Goal: Task Accomplishment & Management: Manage account settings

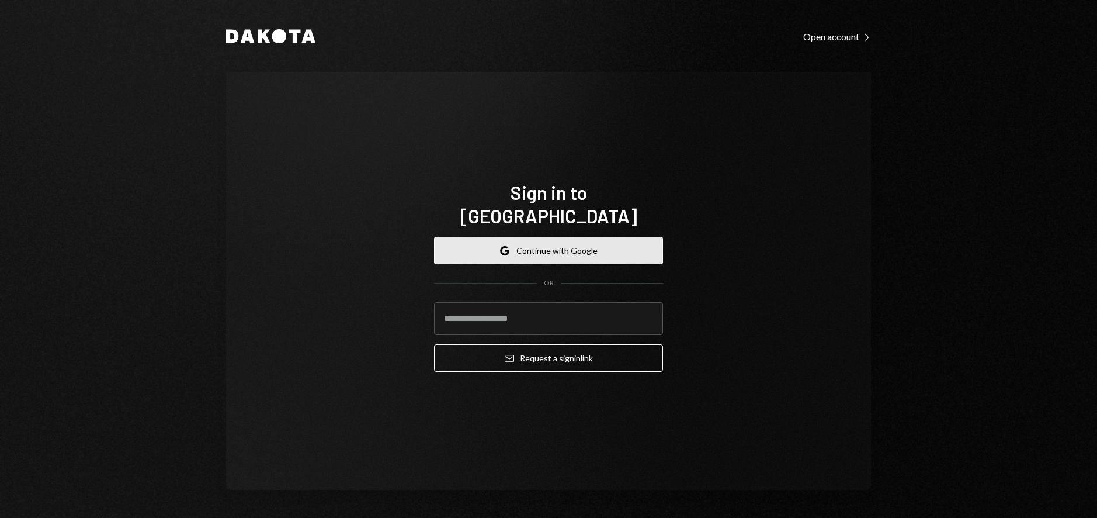
click at [573, 245] on button "Google Continue with Google" at bounding box center [548, 250] width 229 height 27
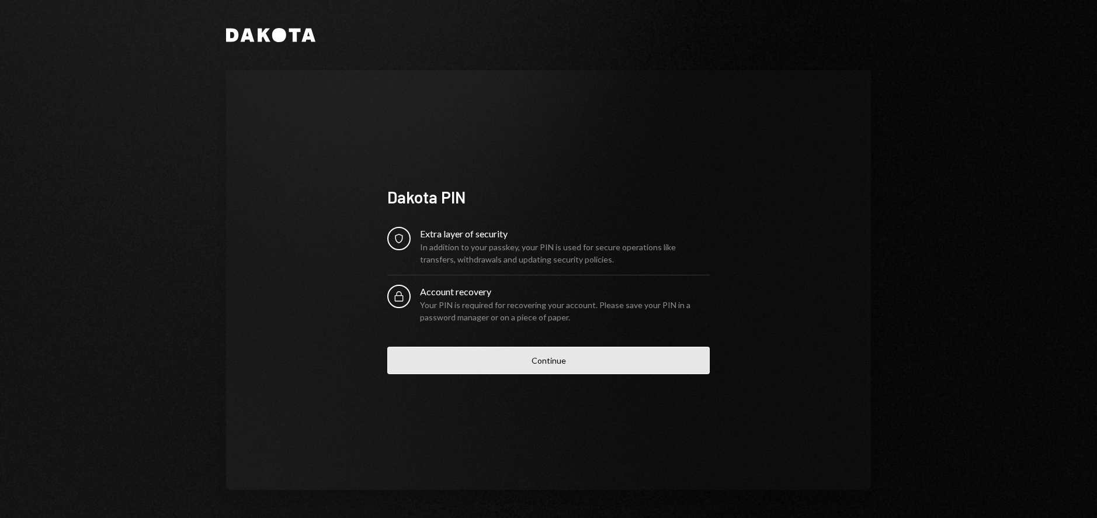
click at [629, 357] on button "Continue" at bounding box center [548, 359] width 322 height 27
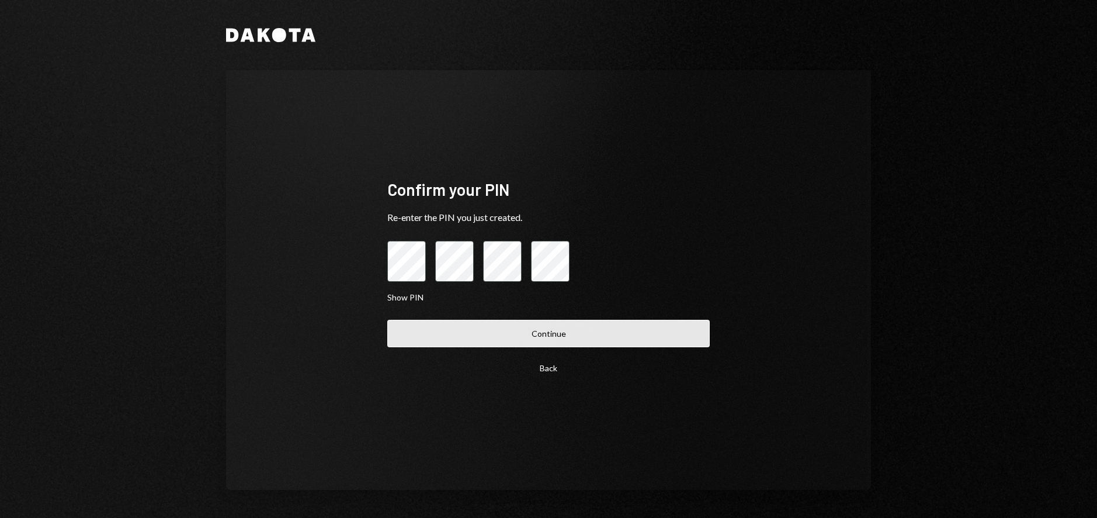
click at [651, 332] on button "Continue" at bounding box center [548, 333] width 322 height 27
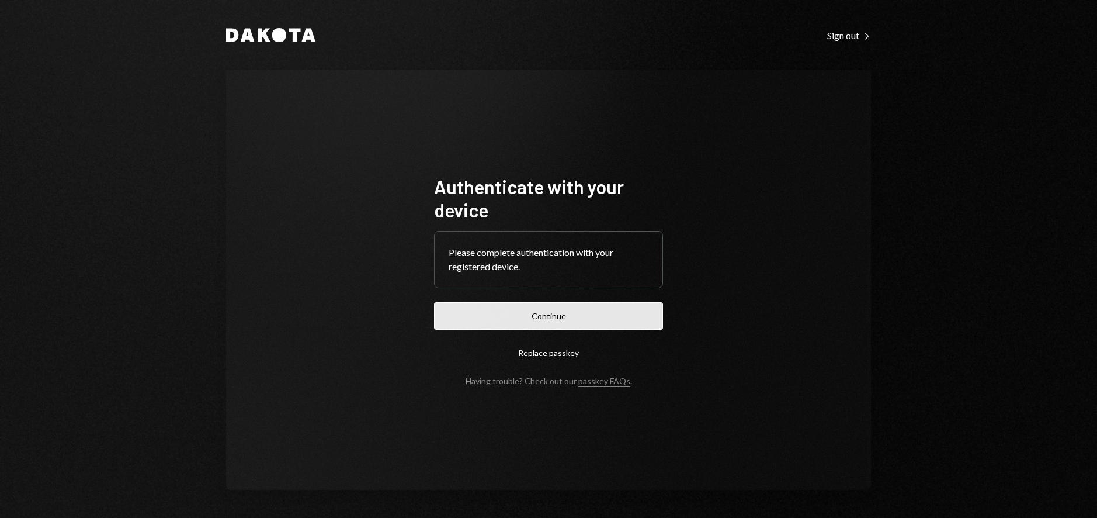
click at [560, 323] on button "Continue" at bounding box center [548, 315] width 229 height 27
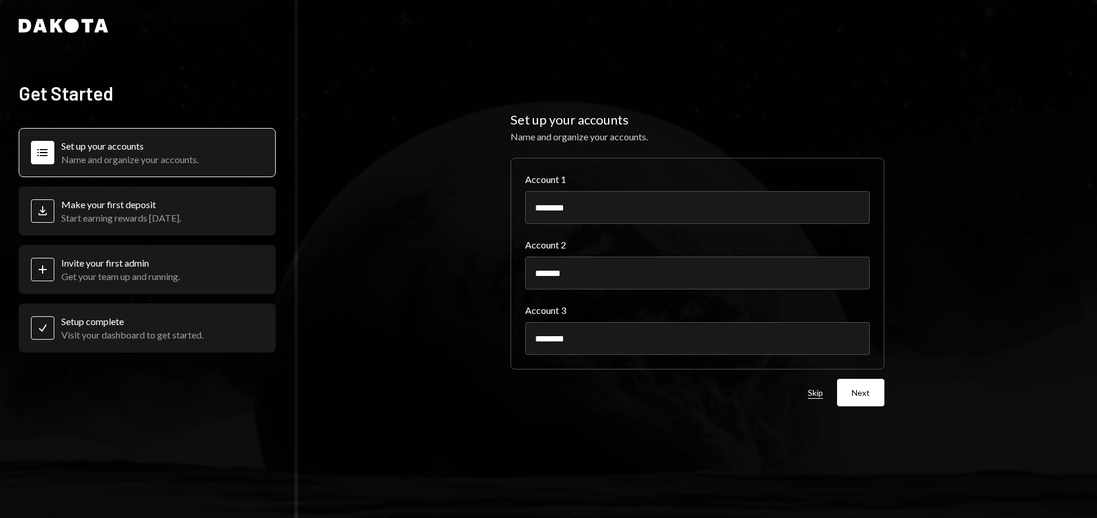
click at [816, 389] on button "Skip" at bounding box center [815, 392] width 15 height 11
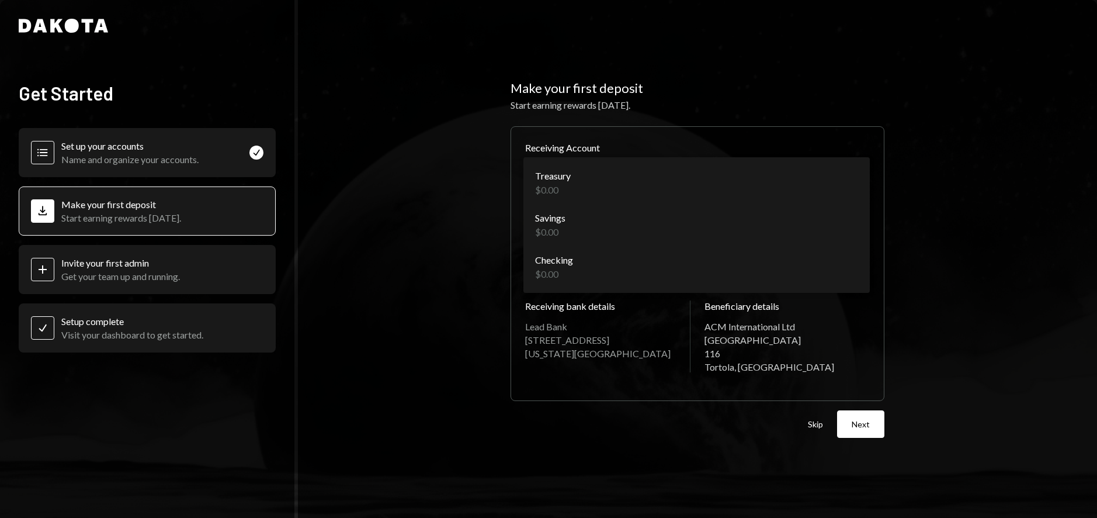
click at [846, 176] on body "**********" at bounding box center [548, 259] width 1097 height 518
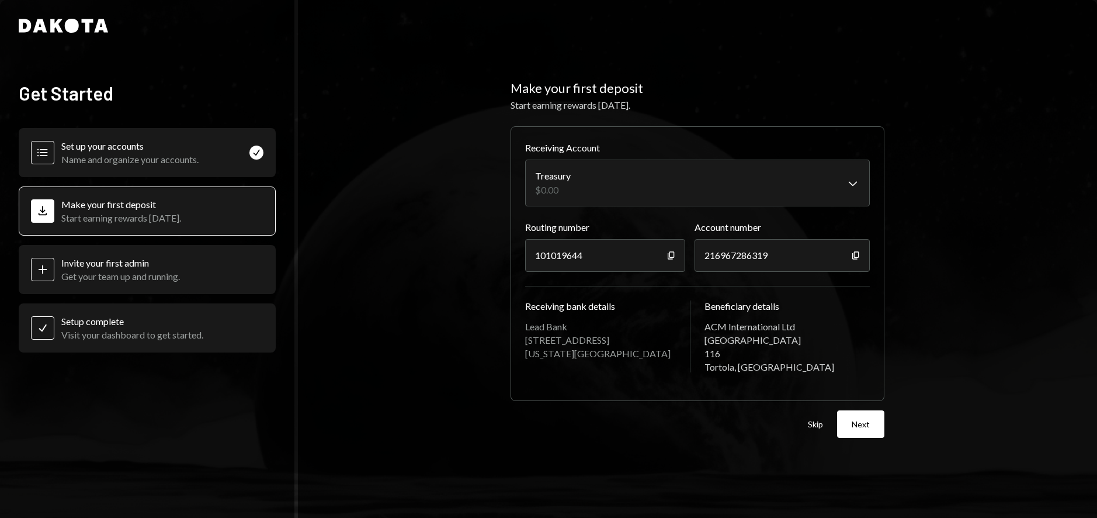
click at [224, 258] on div "Plus Invite your first admin Get your team up and running." at bounding box center [147, 269] width 257 height 49
click at [820, 427] on button "Skip" at bounding box center [815, 424] width 15 height 11
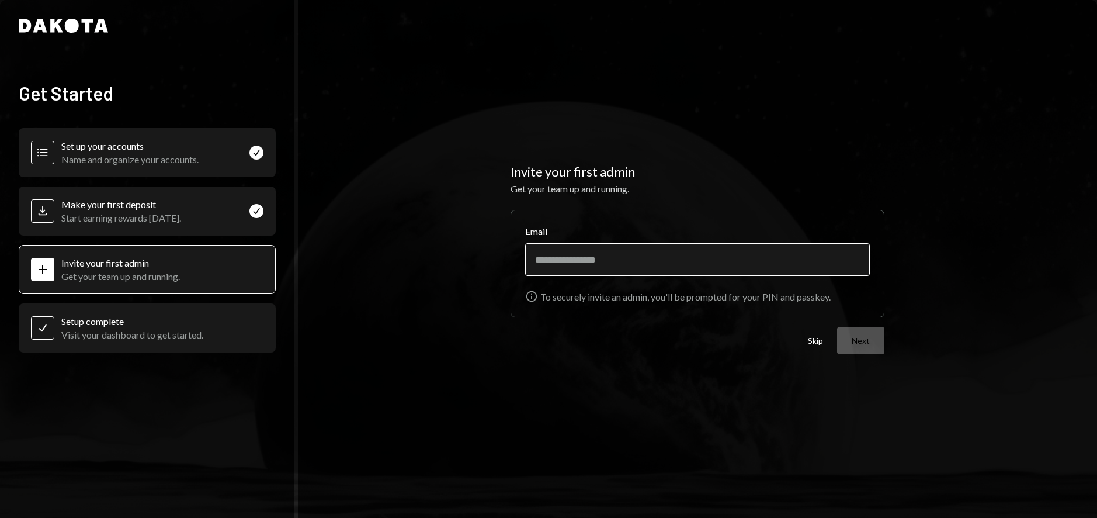
click at [627, 268] on input "Email" at bounding box center [697, 259] width 345 height 33
click at [857, 346] on button "Next" at bounding box center [860, 340] width 47 height 27
click at [854, 346] on button "Next" at bounding box center [860, 340] width 47 height 27
click at [653, 259] on input "**********" at bounding box center [697, 259] width 345 height 33
drag, startPoint x: 664, startPoint y: 258, endPoint x: 491, endPoint y: 255, distance: 173.5
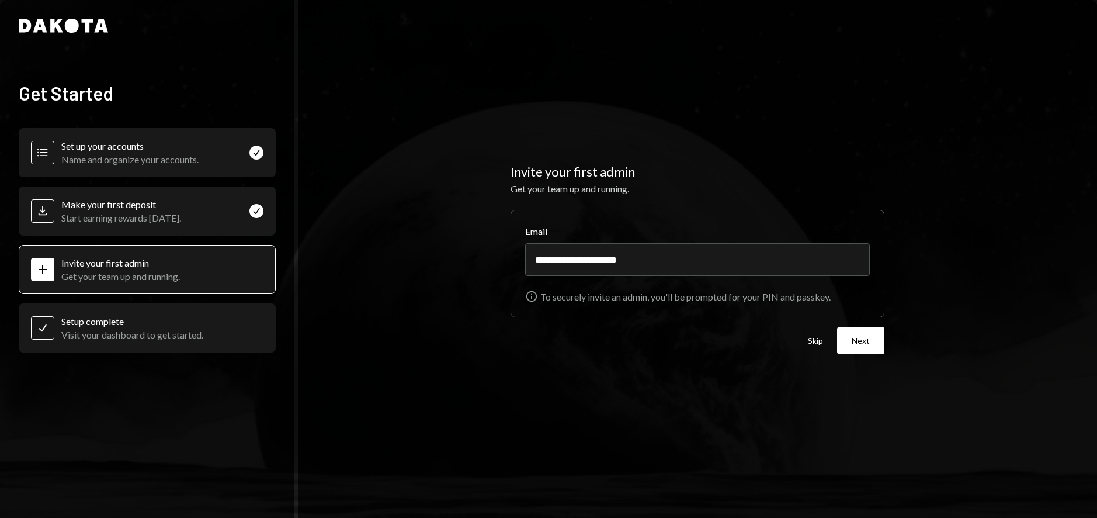
click at [491, 255] on div "**********" at bounding box center [697, 259] width 799 height 518
type input "**********"
click at [876, 345] on button "Next" at bounding box center [860, 340] width 47 height 27
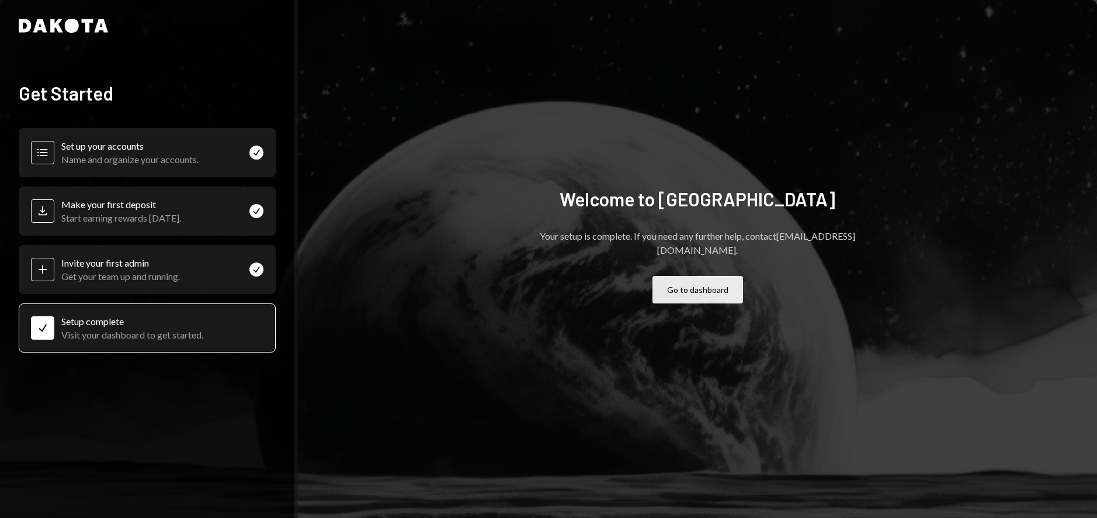
click at [661, 287] on button "Go to dashboard" at bounding box center [698, 289] width 91 height 27
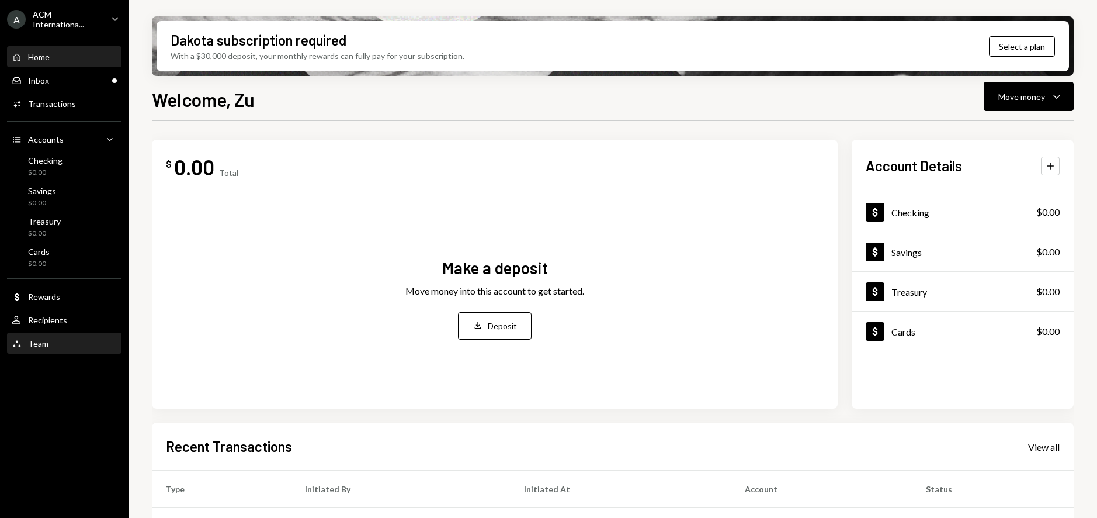
click at [49, 337] on div "Team Team" at bounding box center [64, 344] width 105 height 20
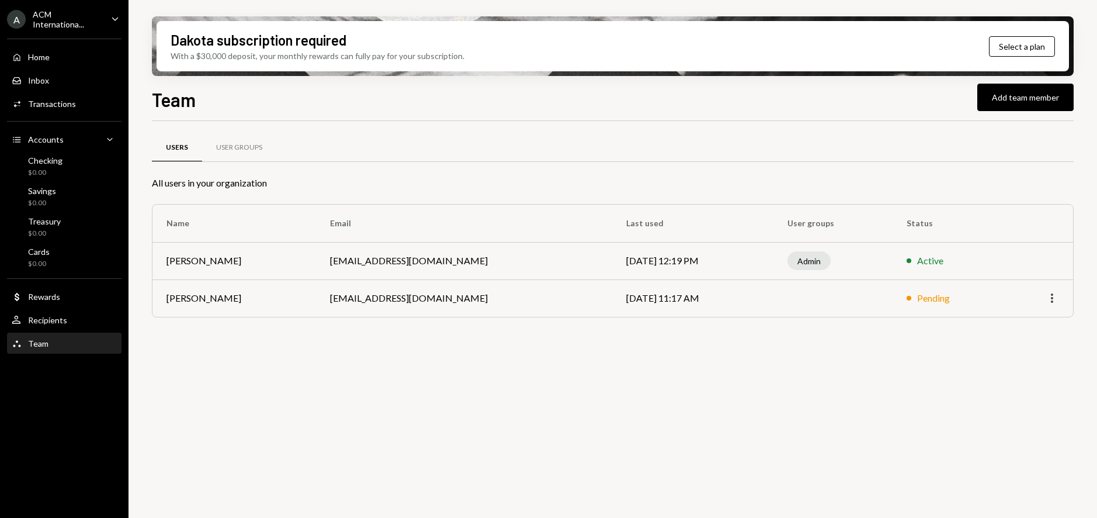
click at [1055, 300] on icon "More" at bounding box center [1052, 298] width 14 height 14
drag, startPoint x: 896, startPoint y: 354, endPoint x: 976, endPoint y: 223, distance: 153.9
click at [896, 354] on div "Users User Groups All users in your organization Name Email Last used User grou…" at bounding box center [613, 326] width 922 height 410
click at [1012, 106] on button "Add team member" at bounding box center [1025, 97] width 96 height 27
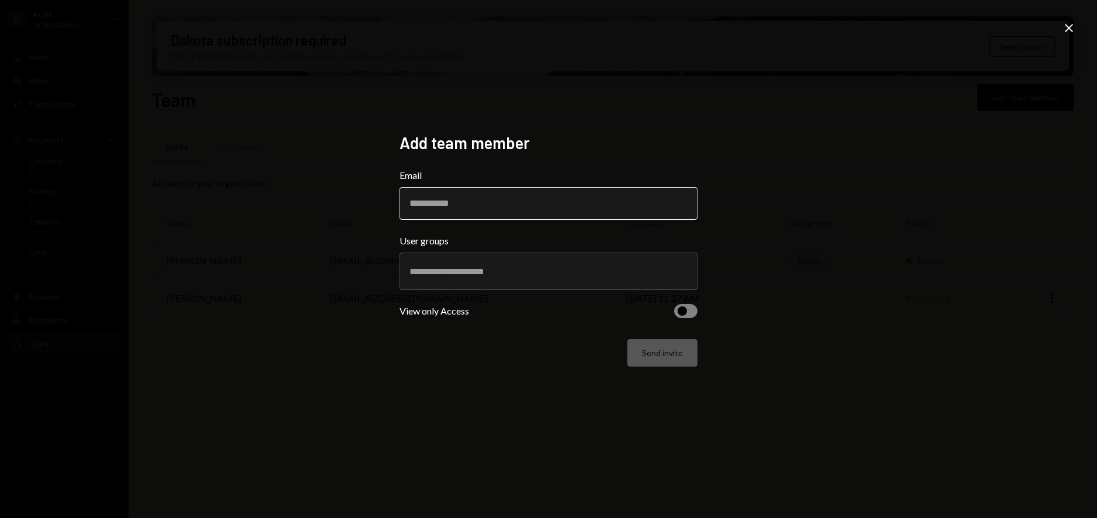
click at [600, 194] on input "Email" at bounding box center [549, 203] width 298 height 33
type input "**********"
click at [540, 285] on div at bounding box center [549, 270] width 278 height 29
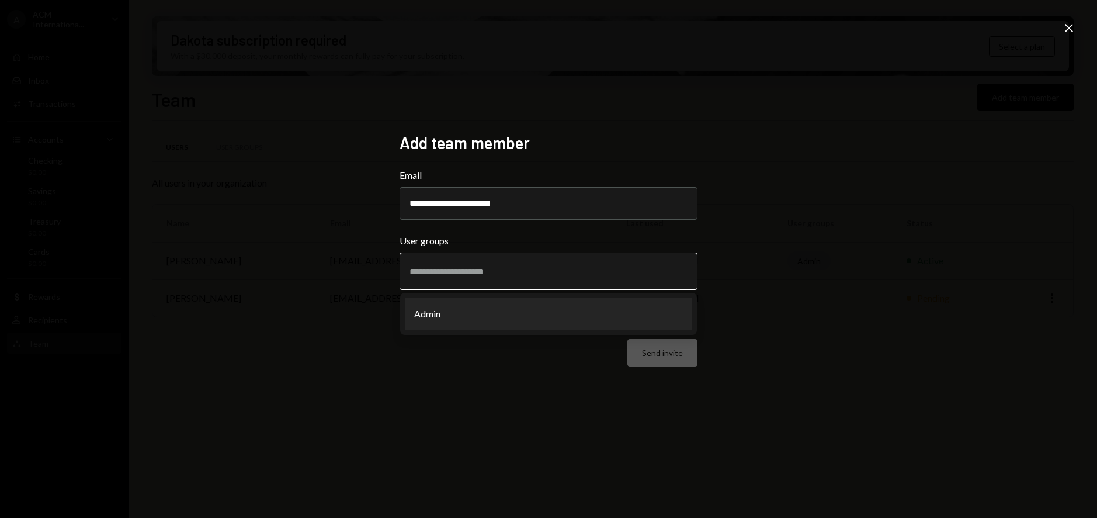
click at [536, 310] on li "Admin" at bounding box center [548, 313] width 287 height 33
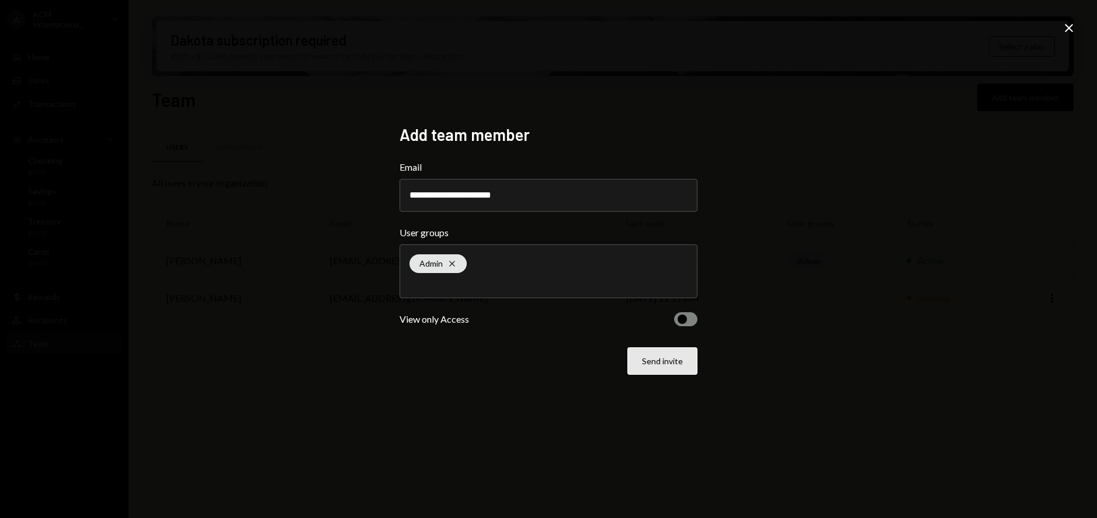
click at [668, 362] on button "Send invite" at bounding box center [662, 360] width 70 height 27
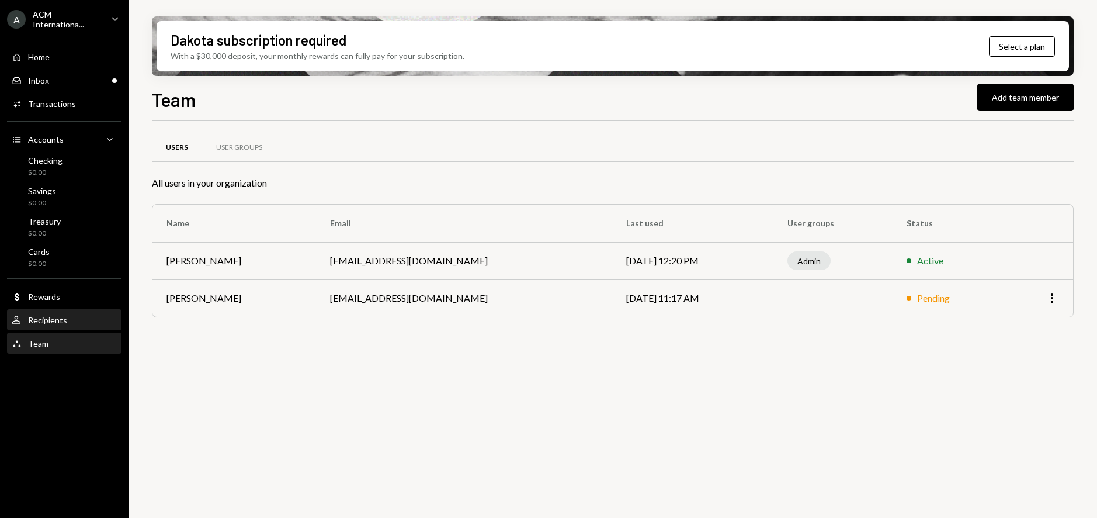
click at [41, 315] on div "User Recipients" at bounding box center [40, 320] width 56 height 11
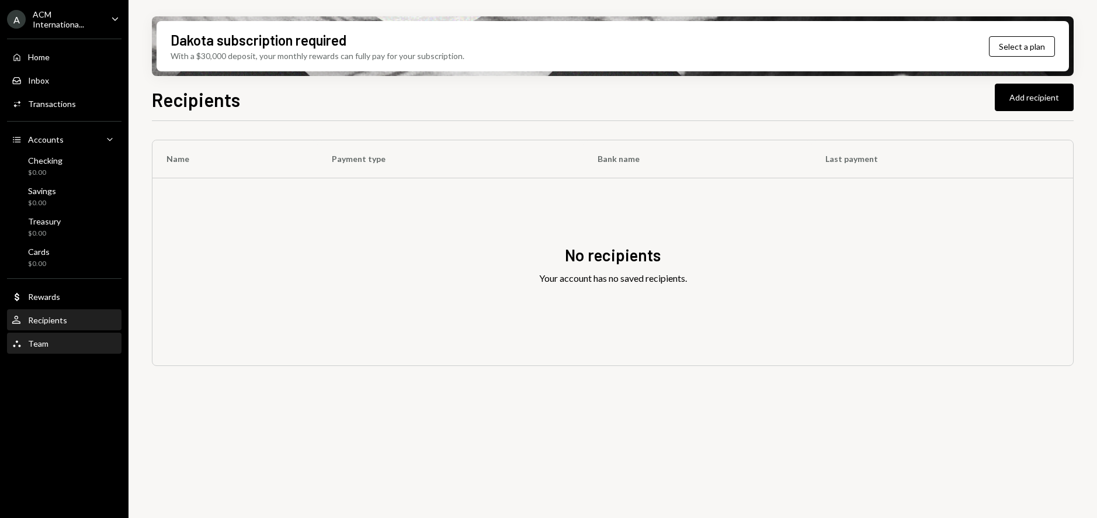
click at [43, 332] on link "Team Team" at bounding box center [64, 342] width 115 height 21
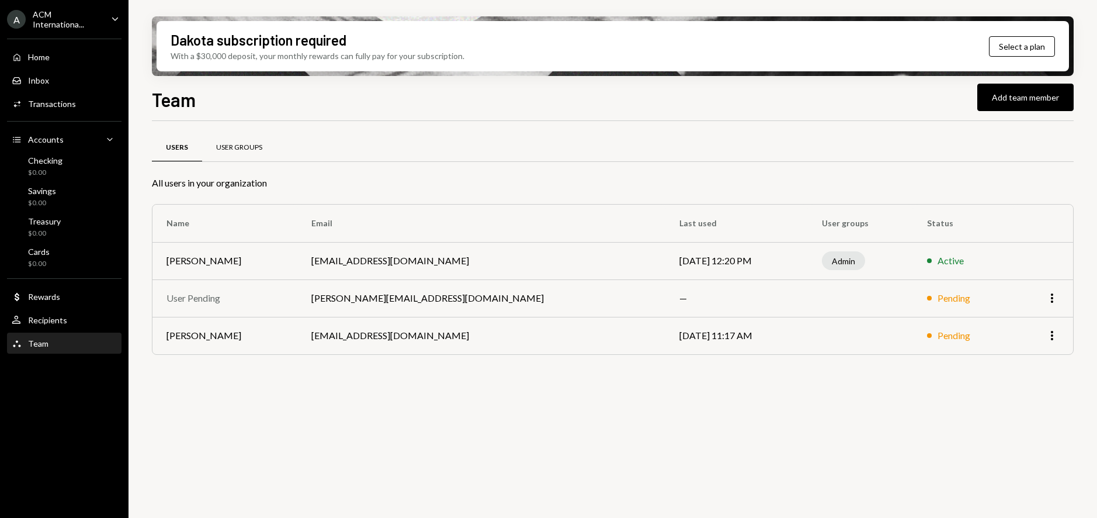
click at [218, 155] on div "User Groups" at bounding box center [239, 148] width 74 height 28
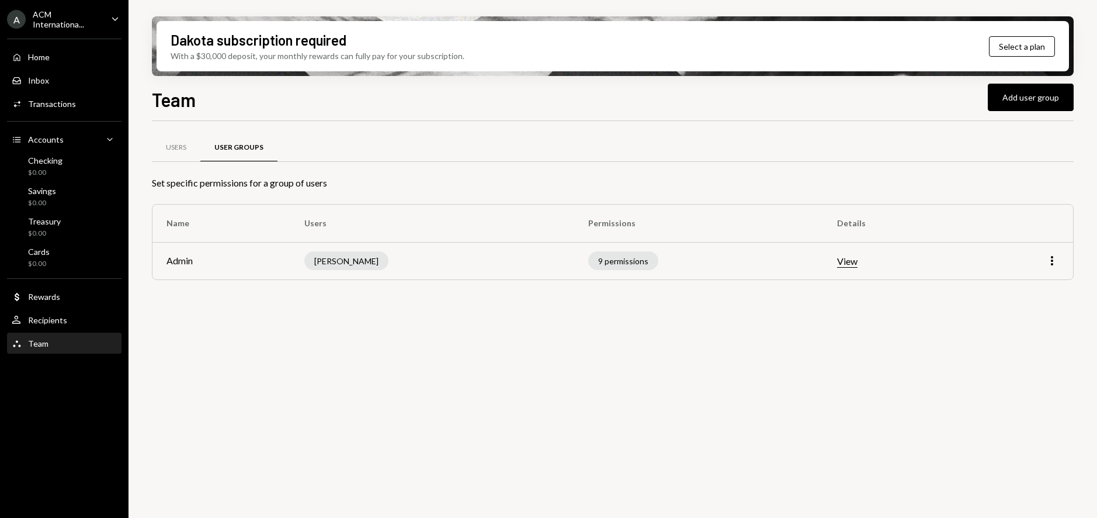
click at [713, 266] on td "9 permissions" at bounding box center [698, 260] width 249 height 37
click at [1045, 263] on icon "More" at bounding box center [1052, 261] width 14 height 14
click at [921, 317] on div "Users User Groups Set specific permissions for a group of users Name Users Perm…" at bounding box center [613, 326] width 922 height 410
click at [188, 147] on div "Users" at bounding box center [176, 148] width 48 height 28
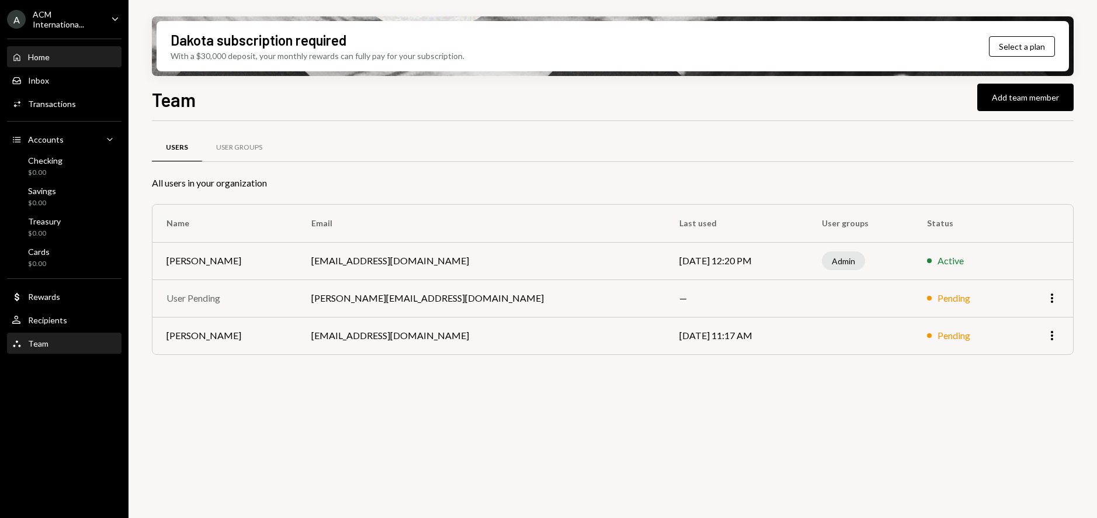
click at [60, 67] on div "Home Home" at bounding box center [64, 57] width 105 height 20
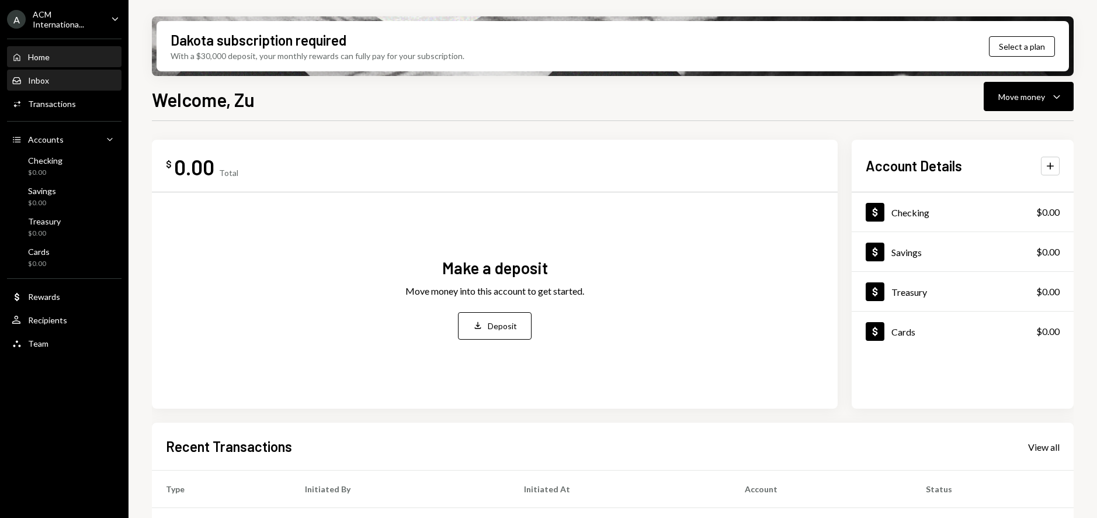
click at [38, 75] on div "Inbox" at bounding box center [38, 80] width 21 height 10
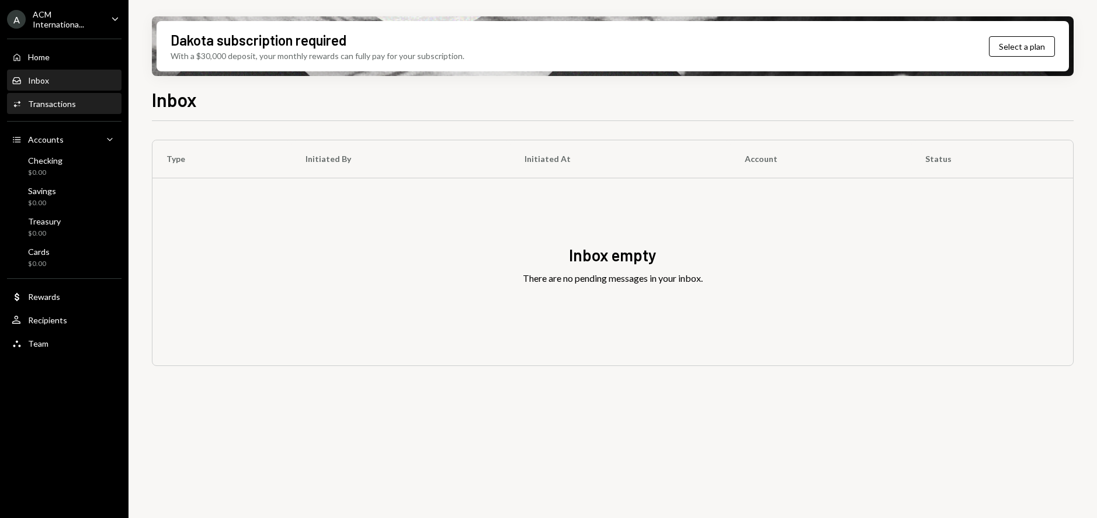
click at [57, 105] on div "Transactions" at bounding box center [52, 104] width 48 height 10
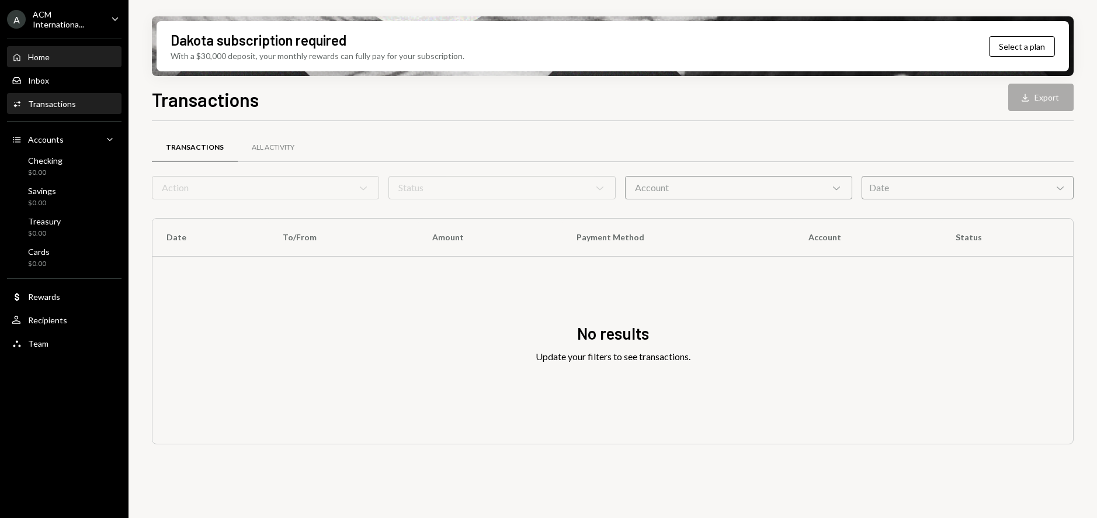
click at [59, 62] on div "Home Home" at bounding box center [64, 57] width 105 height 20
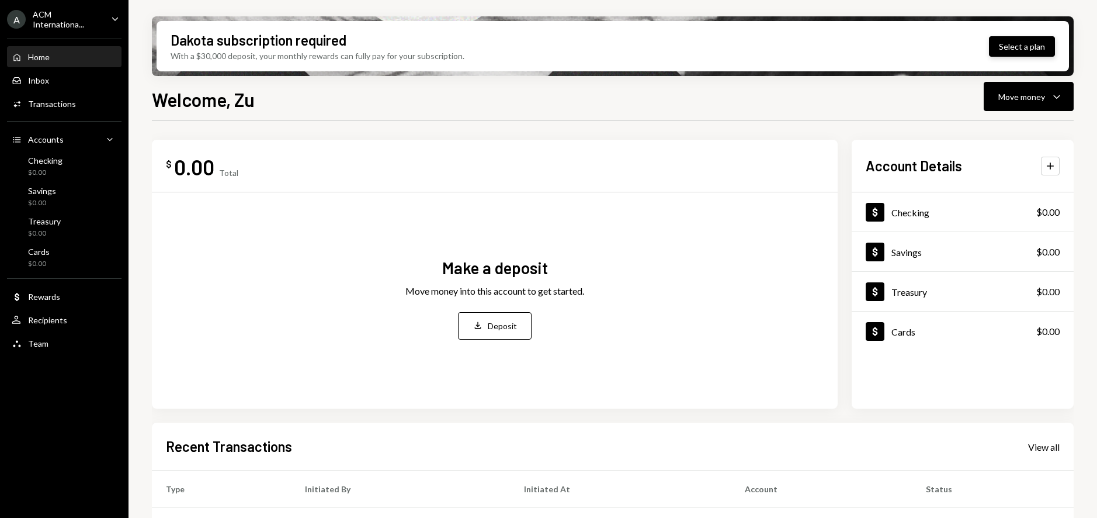
click at [1001, 47] on button "Select a plan" at bounding box center [1022, 46] width 66 height 20
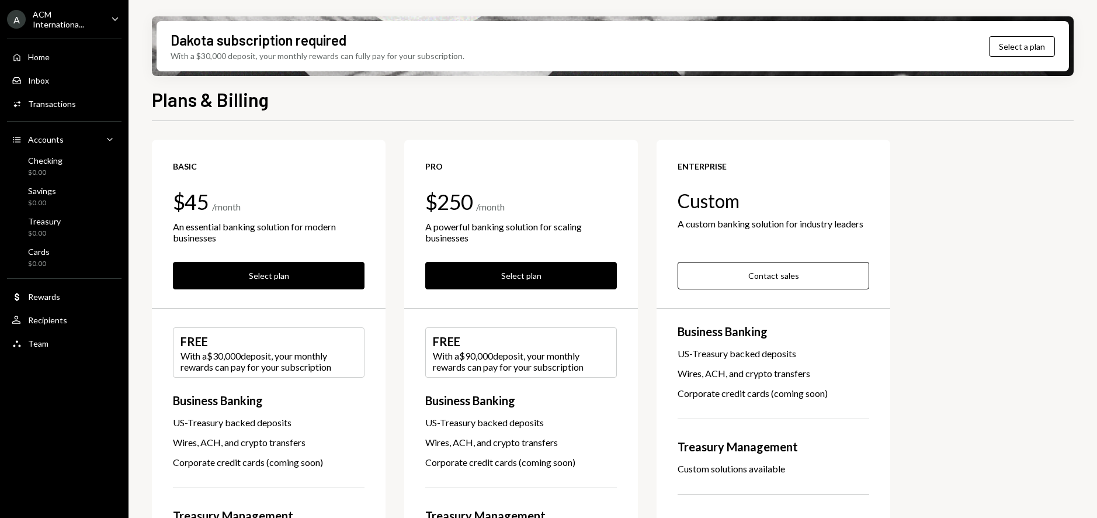
click at [942, 159] on div "Basic $45 / month An essential banking solution for modern businesses Select pl…" at bounding box center [613, 502] width 922 height 724
click at [54, 338] on div "Team Team" at bounding box center [64, 343] width 105 height 11
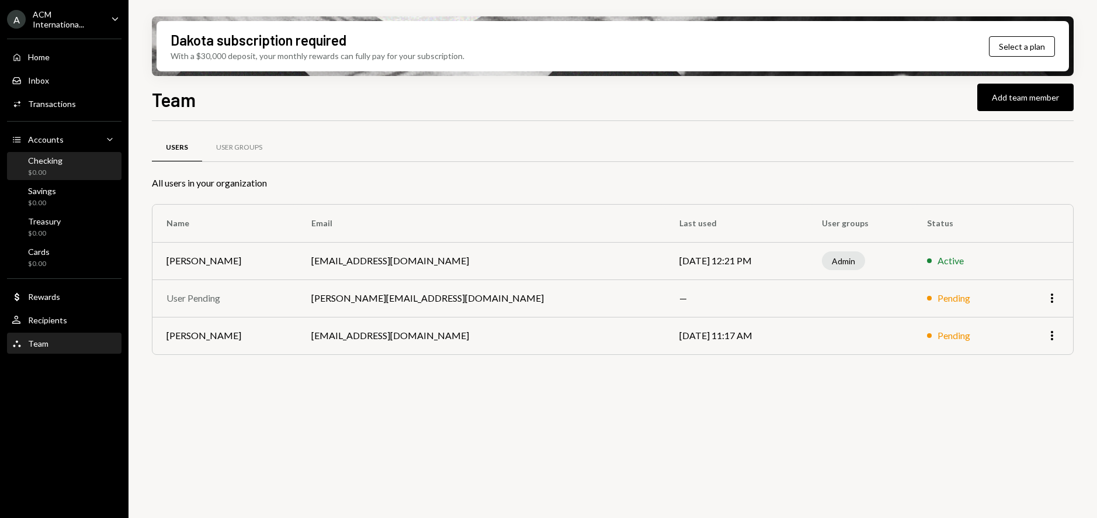
click at [54, 161] on div "Checking" at bounding box center [45, 160] width 34 height 10
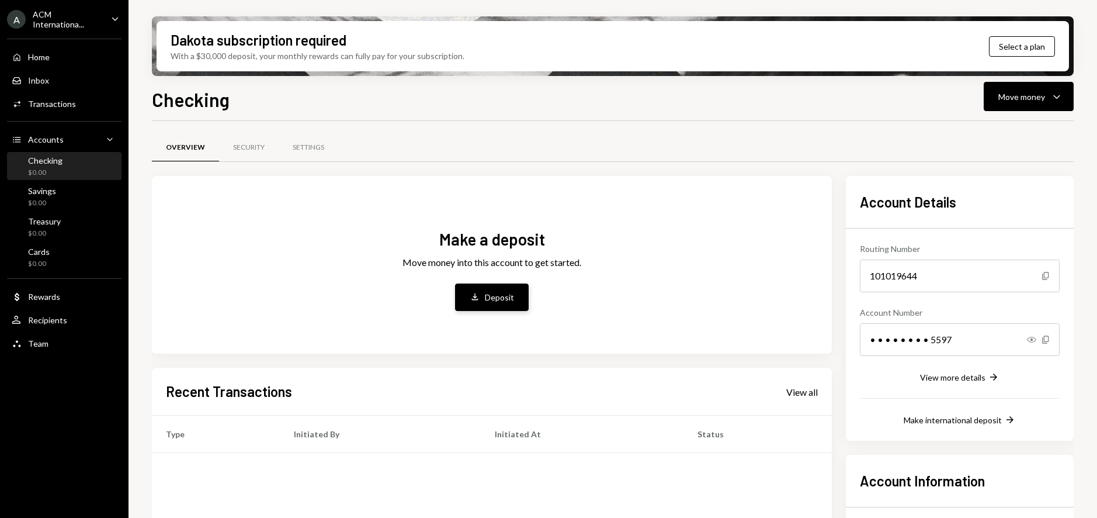
click at [503, 297] on div "Deposit" at bounding box center [499, 297] width 29 height 12
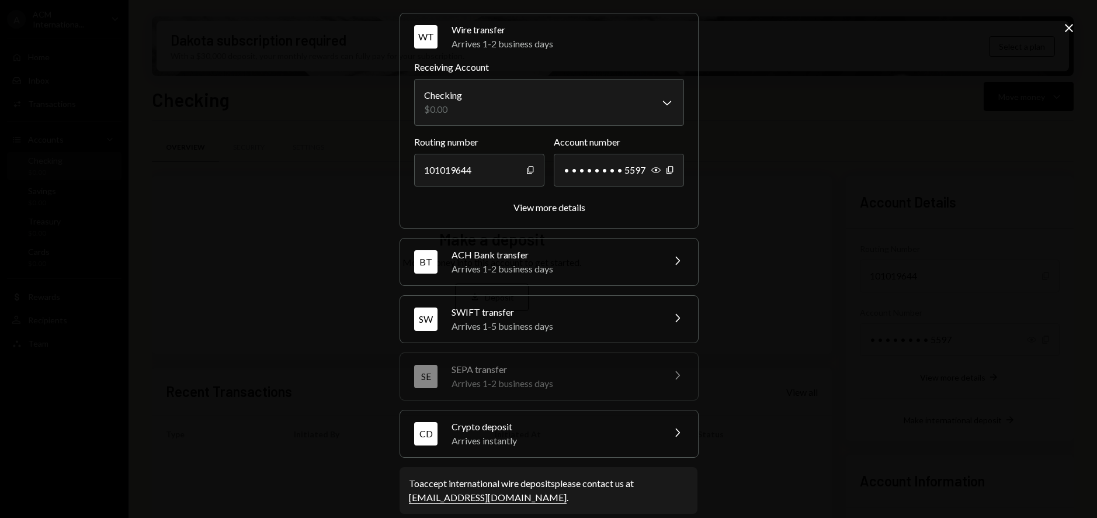
scroll to position [51, 0]
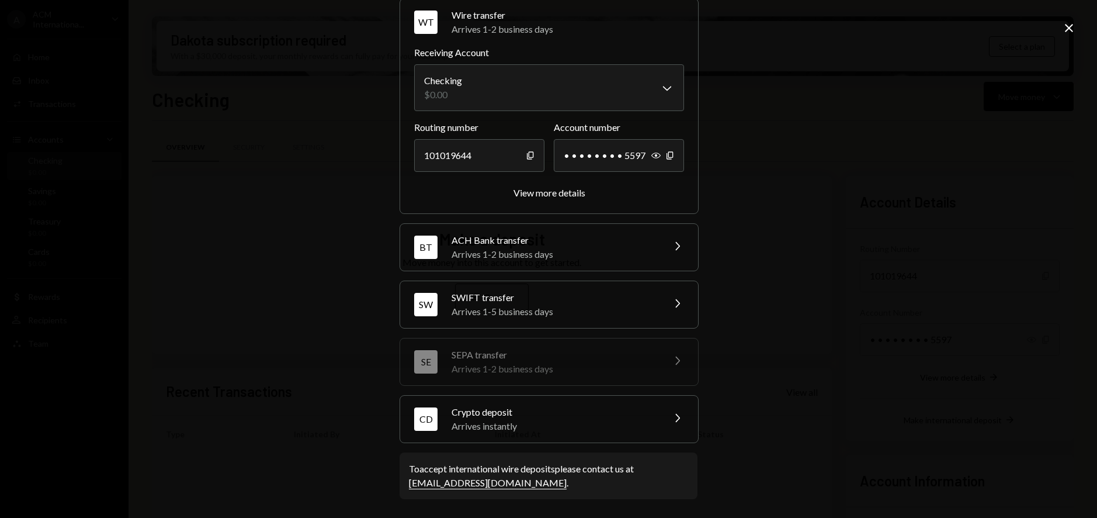
click at [664, 412] on div "CD Crypto deposit Arrives instantly Chevron Right" at bounding box center [549, 419] width 298 height 47
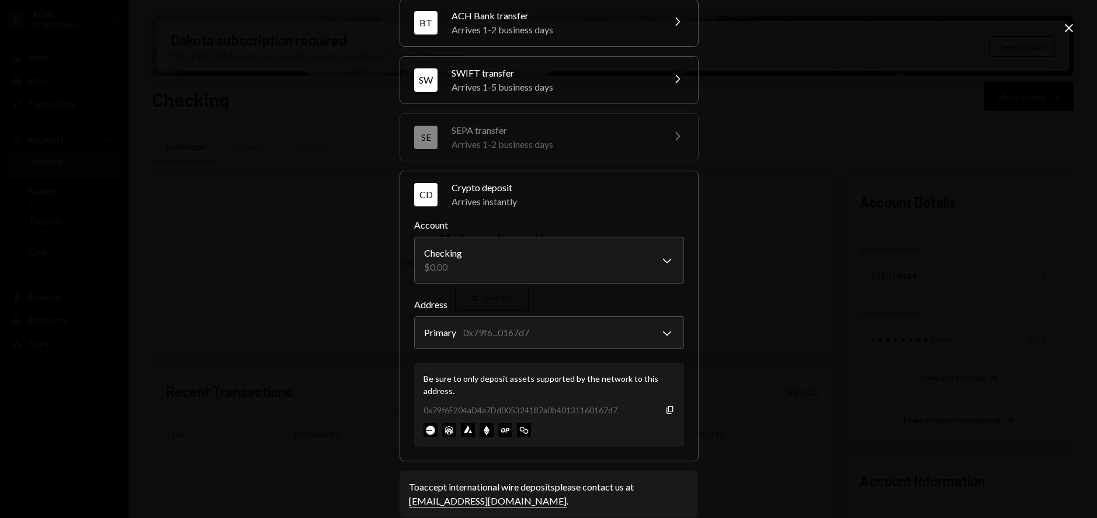
scroll to position [126, 0]
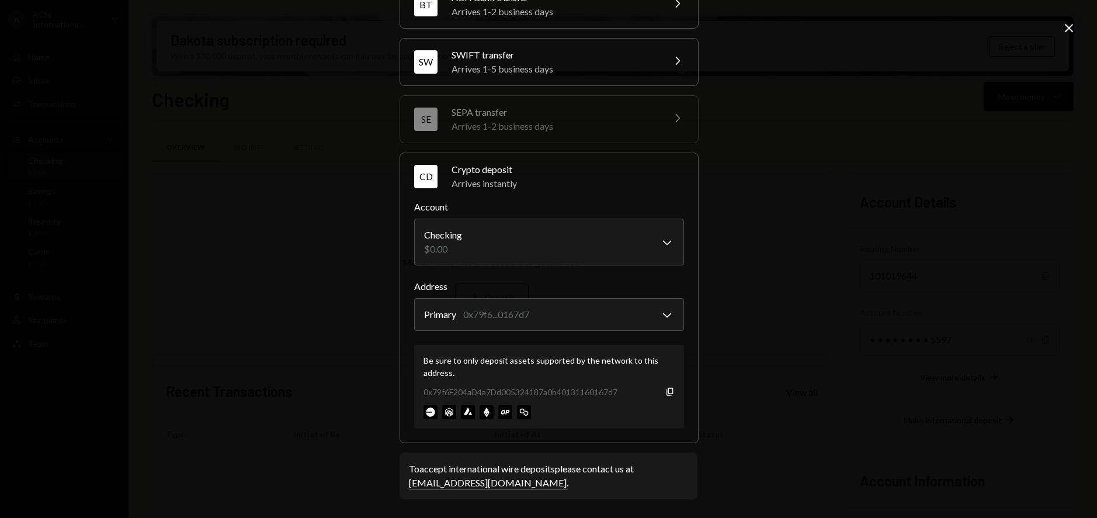
click at [802, 323] on div "**********" at bounding box center [548, 259] width 1097 height 518
click at [649, 311] on body "A ACM Internationa... Caret Down Home Home Inbox Inbox Activities Transactions …" at bounding box center [548, 259] width 1097 height 518
click at [727, 318] on div "**********" at bounding box center [548, 259] width 1097 height 518
click at [641, 315] on body "A ACM Internationa... Caret Down Home Home Inbox Inbox Activities Transactions …" at bounding box center [548, 259] width 1097 height 518
click at [735, 359] on div "**********" at bounding box center [548, 259] width 1097 height 518
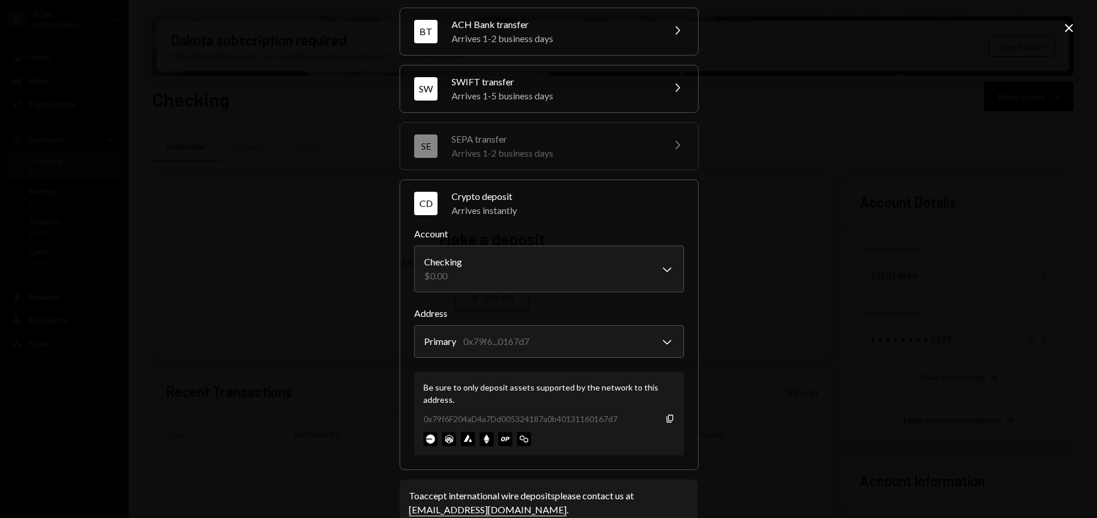
scroll to position [0, 0]
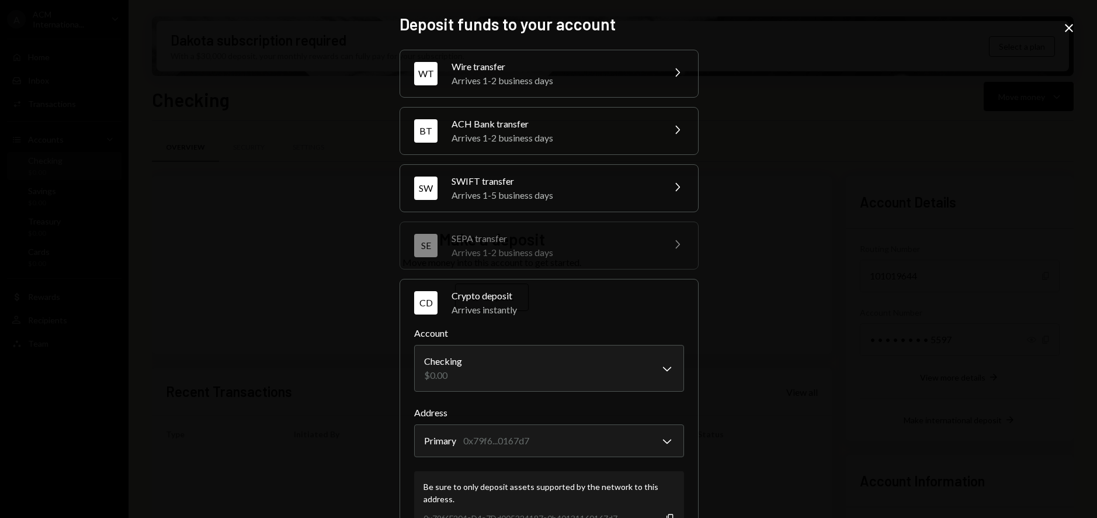
click at [1074, 30] on icon "Close" at bounding box center [1069, 28] width 14 height 14
